Goal: Task Accomplishment & Management: Complete application form

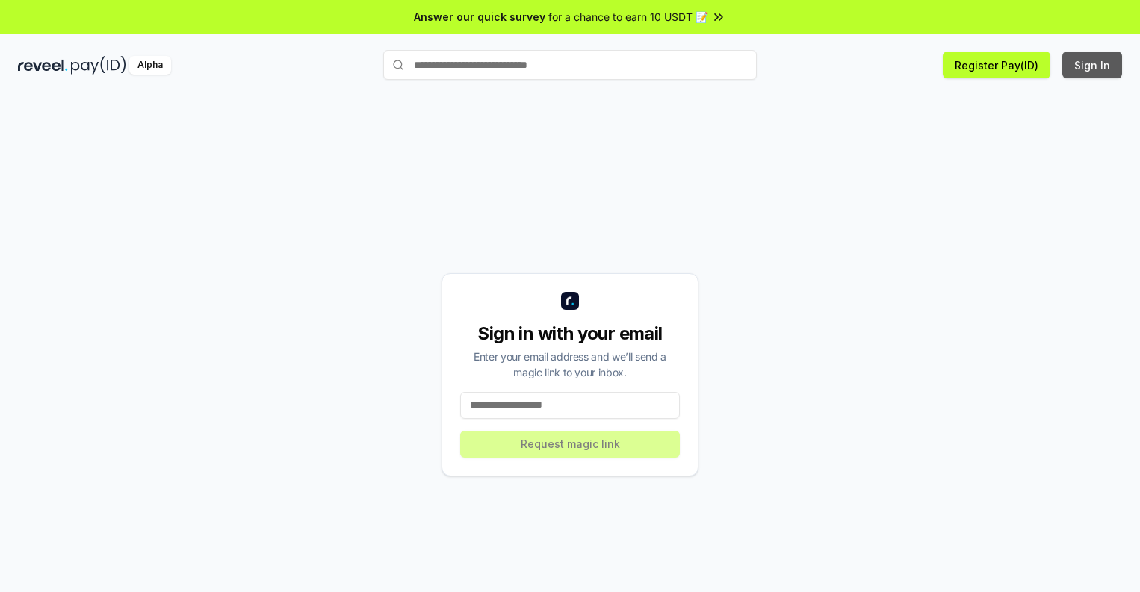
click at [1093, 65] on button "Sign In" at bounding box center [1092, 65] width 60 height 27
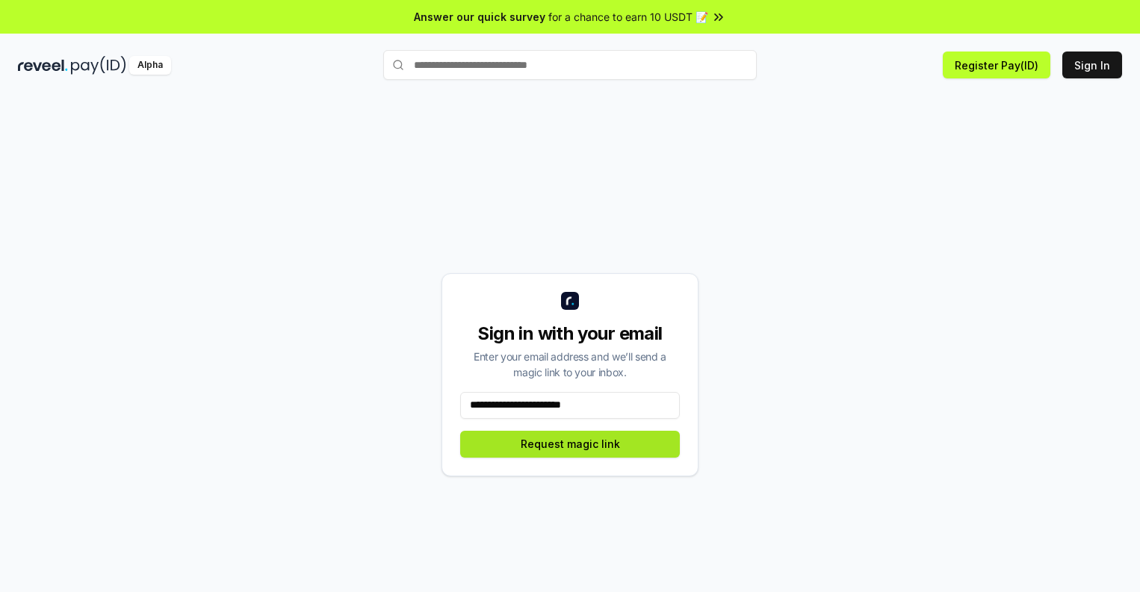
type input "**********"
click at [570, 444] on button "Request magic link" at bounding box center [570, 444] width 220 height 27
